Goal: Task Accomplishment & Management: Manage account settings

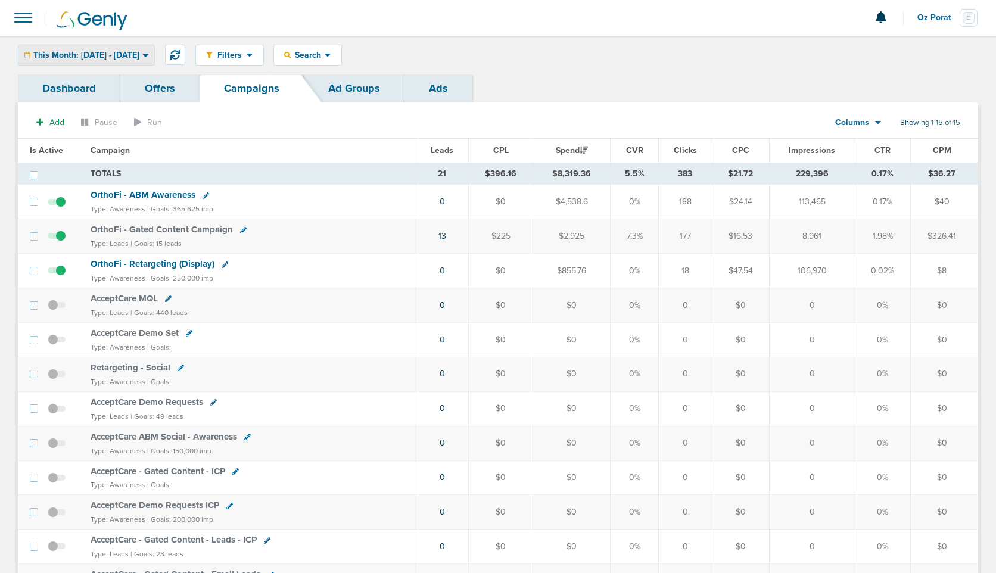
click at [139, 60] on div "This Month: [DATE] - [DATE]" at bounding box center [86, 55] width 136 height 20
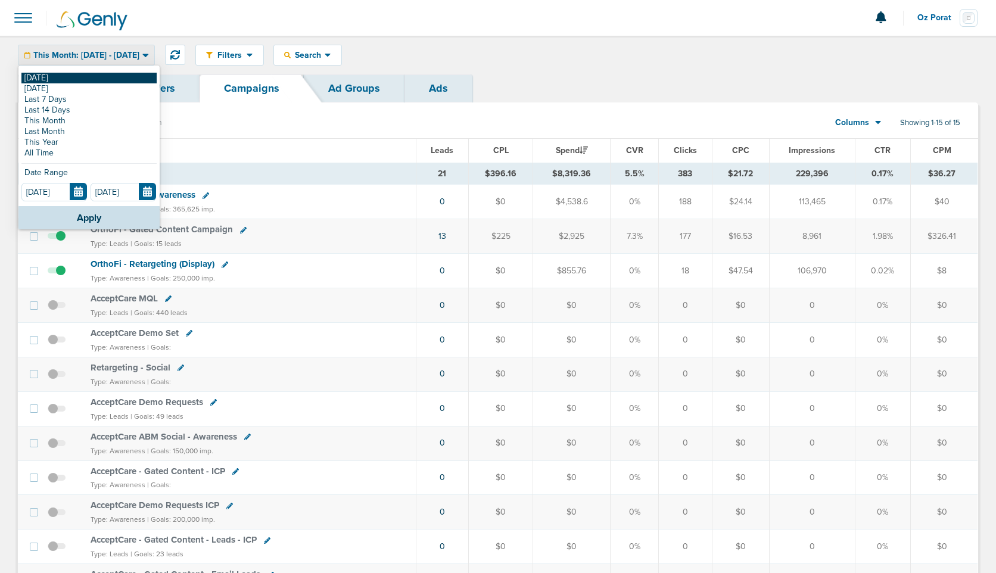
click at [96, 76] on link "[DATE]" at bounding box center [88, 78] width 135 height 11
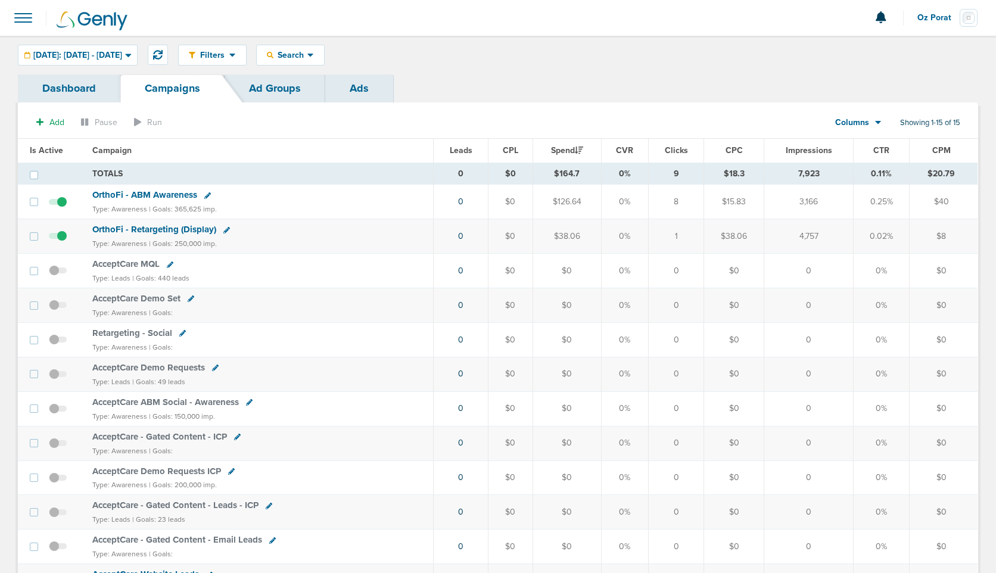
click at [927, 21] on span "Oz Porat" at bounding box center [938, 18] width 42 height 8
click at [914, 50] on link "Sign Out" at bounding box center [918, 51] width 119 height 15
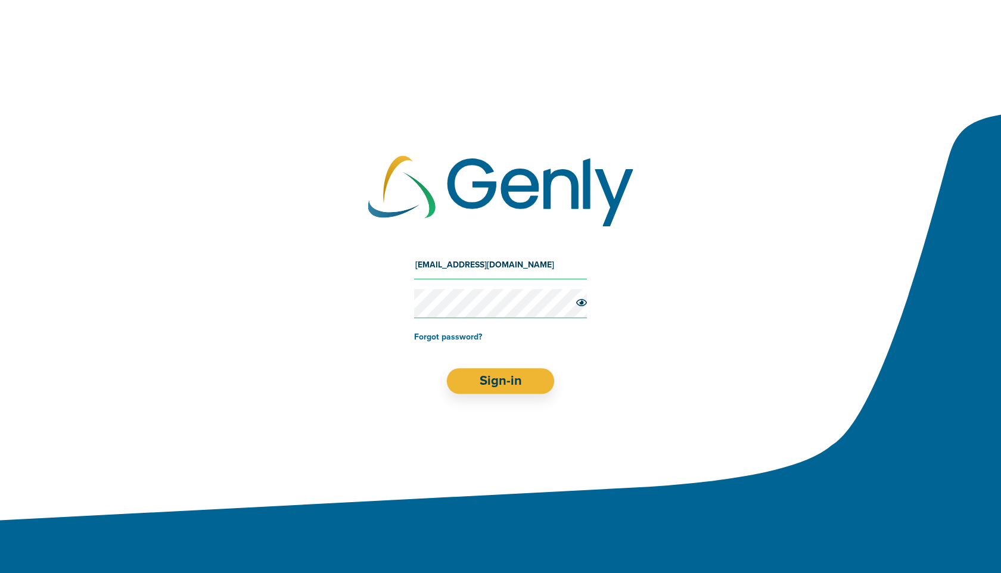
click at [514, 266] on input "[EMAIL_ADDRESS][DOMAIN_NAME]" at bounding box center [500, 265] width 173 height 29
type input "[EMAIL_ADDRESS][DOMAIN_NAME]"
click at [503, 381] on button "Sign-in" at bounding box center [501, 381] width 108 height 26
